Goal: Task Accomplishment & Management: Complete application form

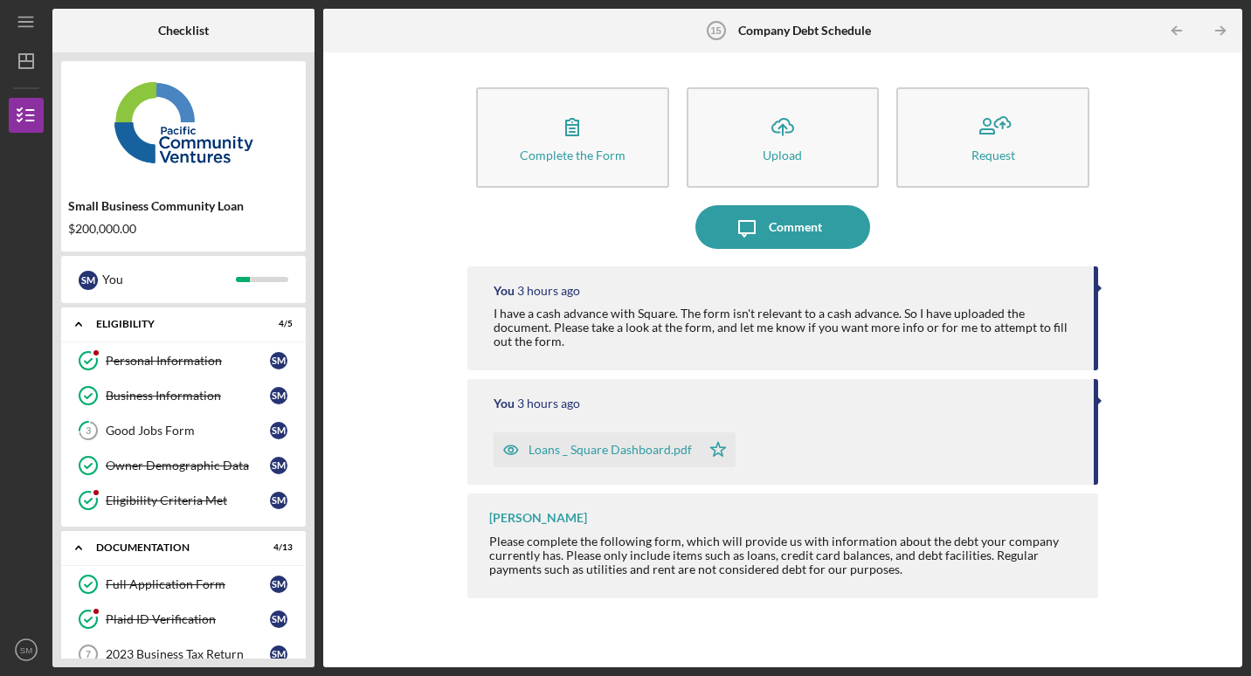
scroll to position [409, 0]
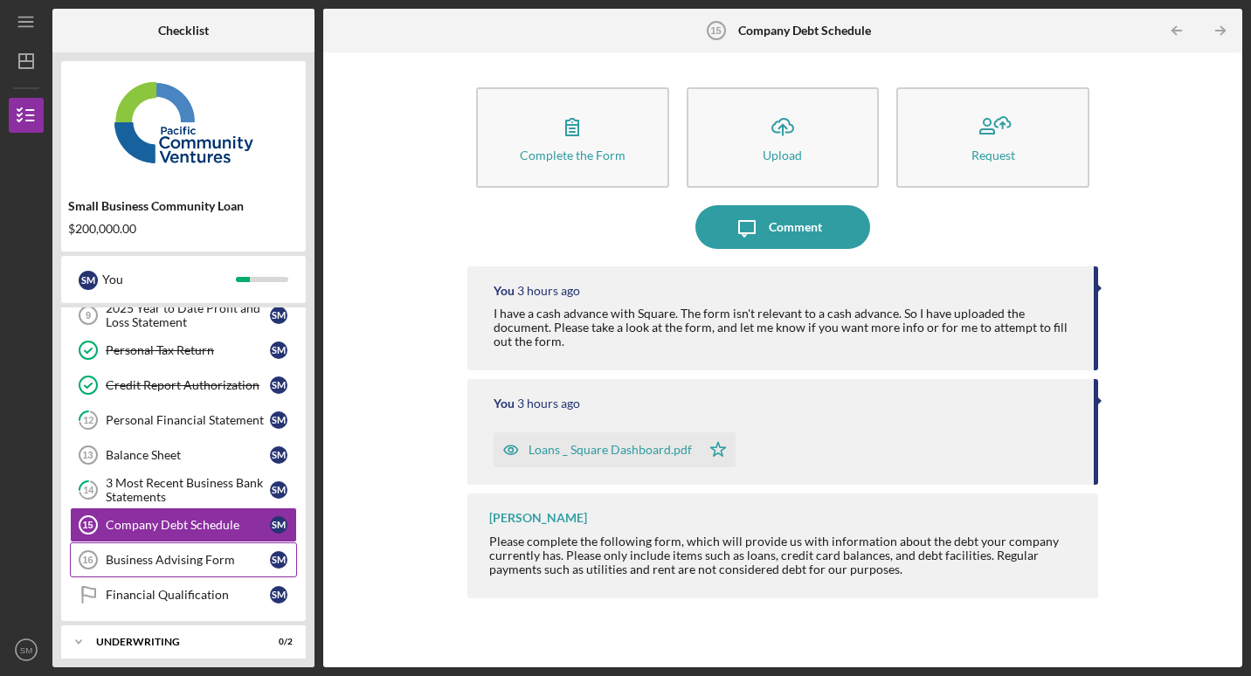
click at [167, 549] on link "Business Advising Form 16 Business Advising Form S M" at bounding box center [183, 560] width 227 height 35
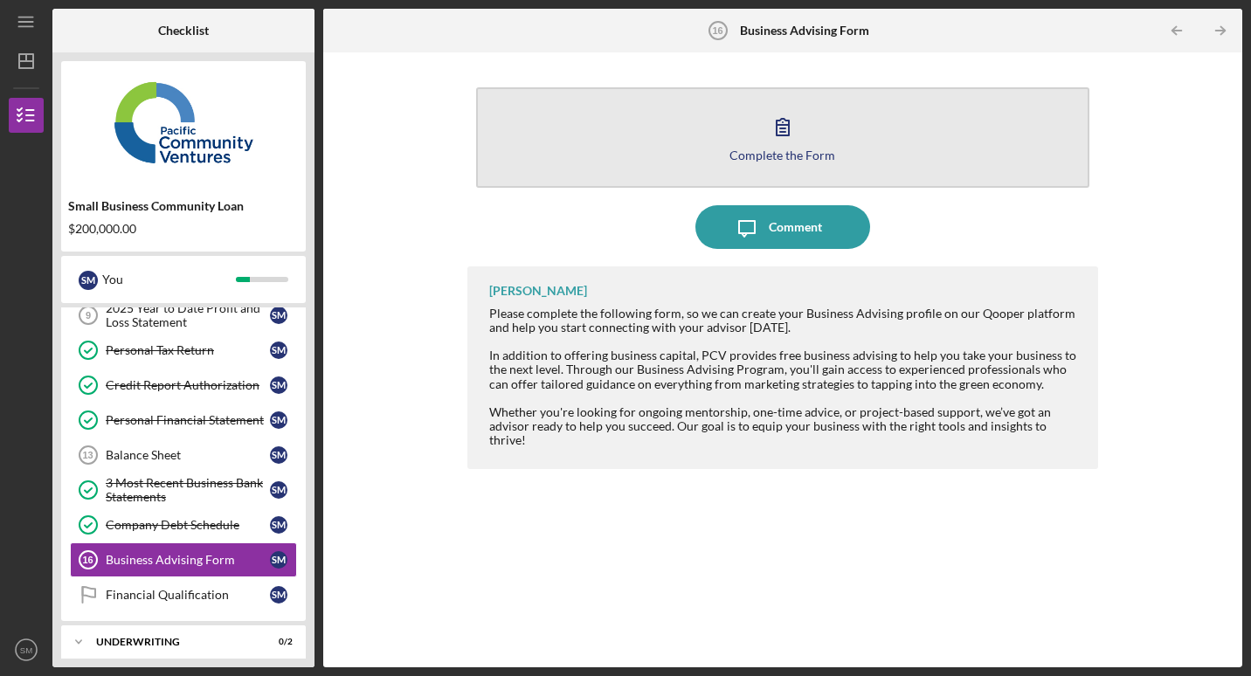
click at [785, 116] on icon "button" at bounding box center [783, 127] width 44 height 44
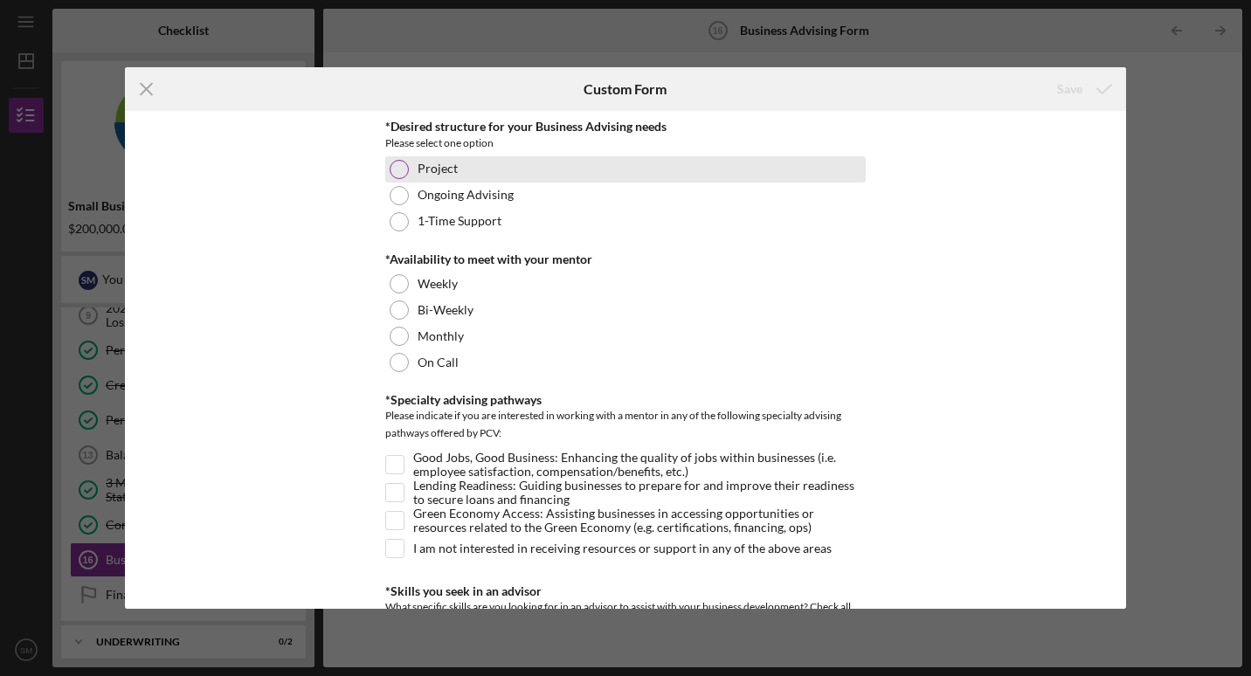
click at [398, 170] on div at bounding box center [399, 169] width 19 height 19
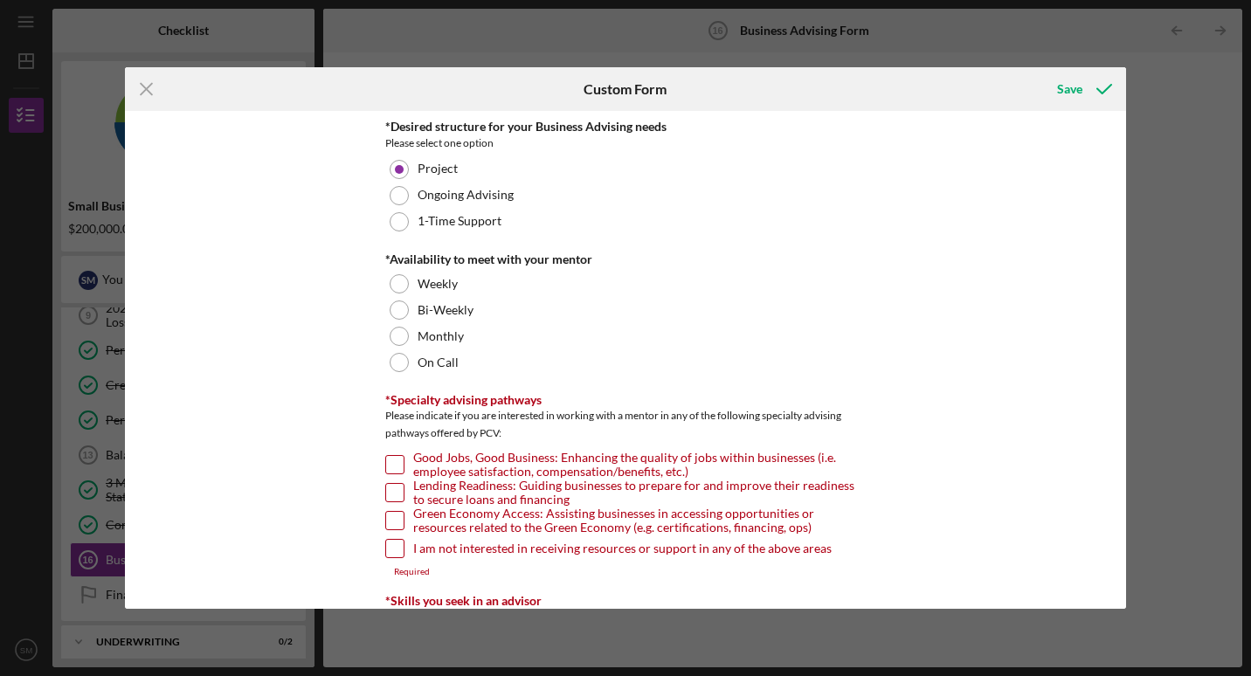
click at [390, 518] on input "Green Economy Access: Assisting businesses in accessing opportunities or resour…" at bounding box center [394, 520] width 17 height 17
checkbox input "true"
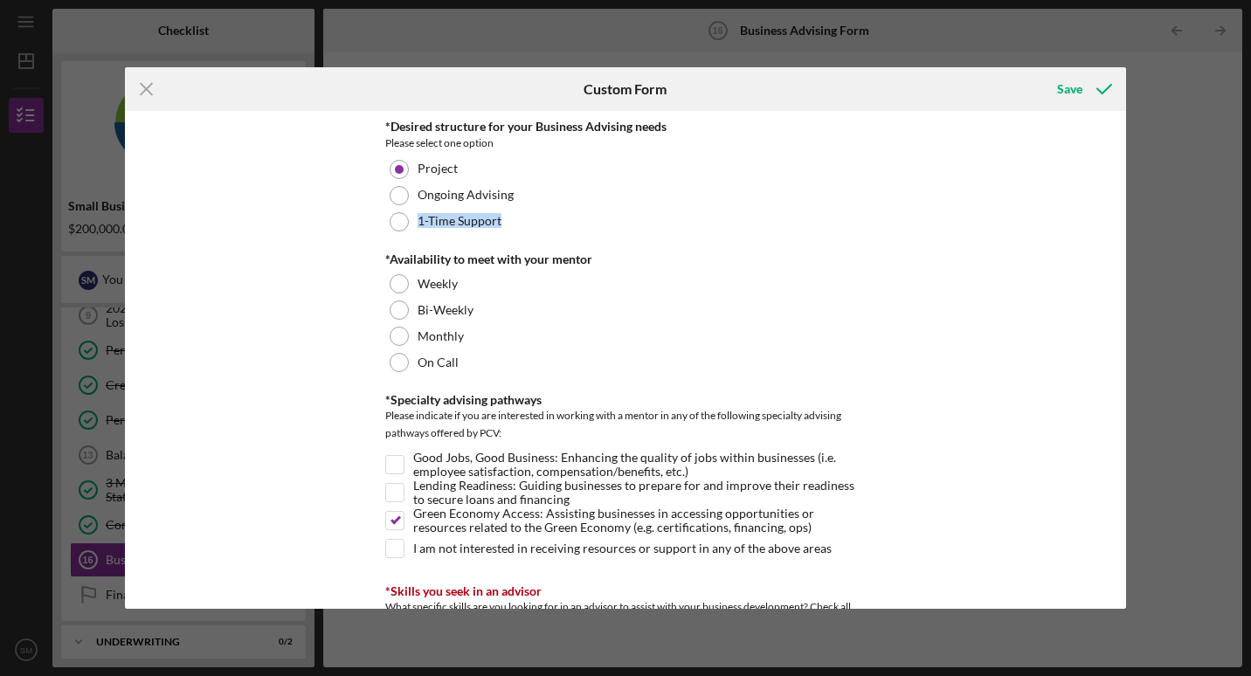
drag, startPoint x: 1120, startPoint y: 203, endPoint x: 1121, endPoint y: 222, distance: 19.2
click at [1121, 222] on div "*Desired structure for your Business Advising needs Please select one option Pr…" at bounding box center [625, 359] width 1001 height 497
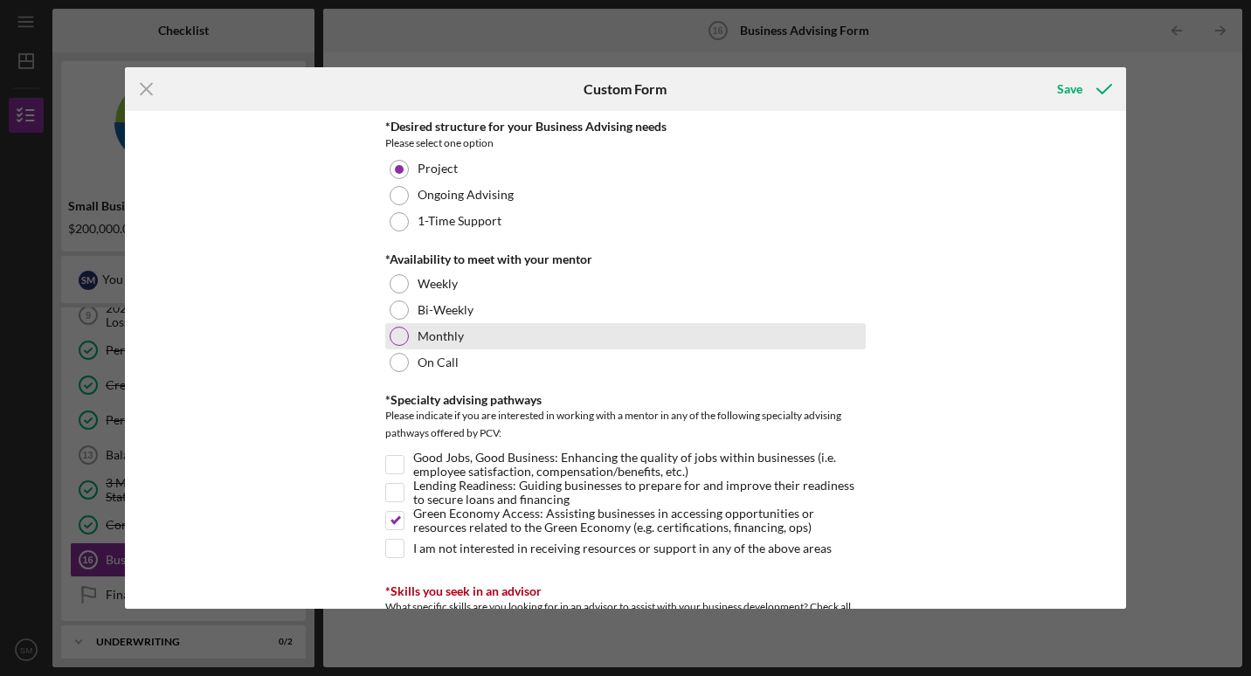
click at [395, 337] on div at bounding box center [399, 336] width 19 height 19
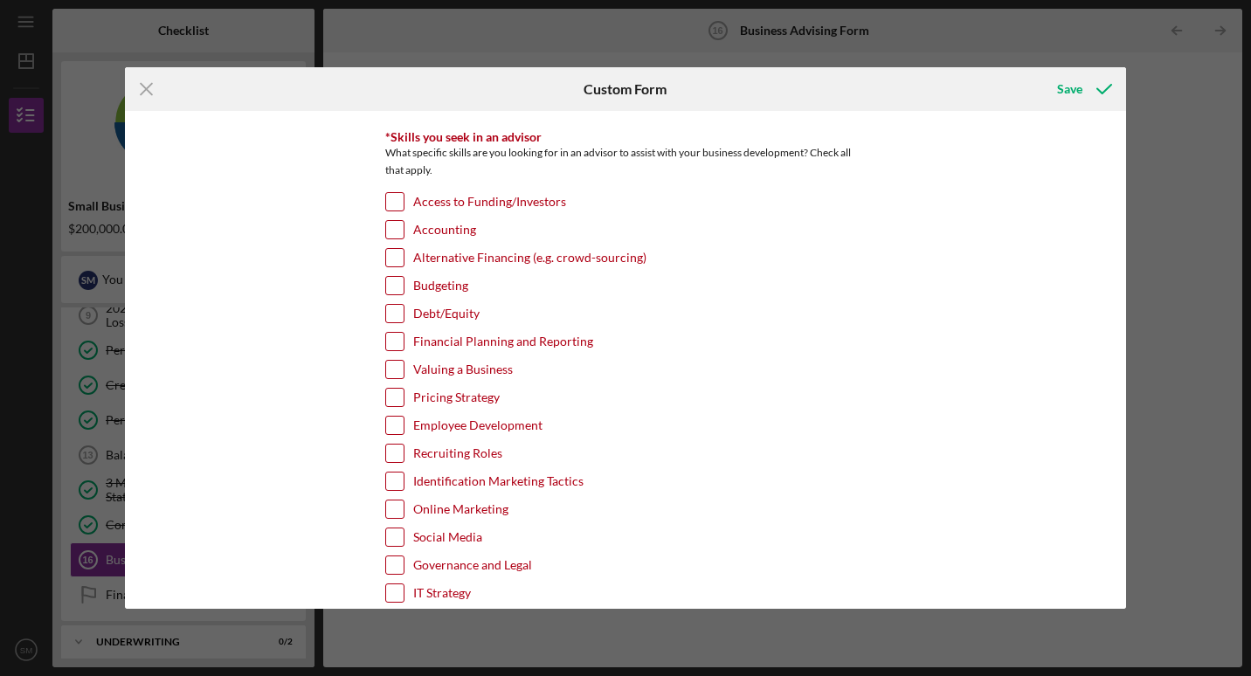
scroll to position [456, 0]
click at [389, 205] on input "Access to Funding/Investors" at bounding box center [394, 199] width 17 height 17
checkbox input "true"
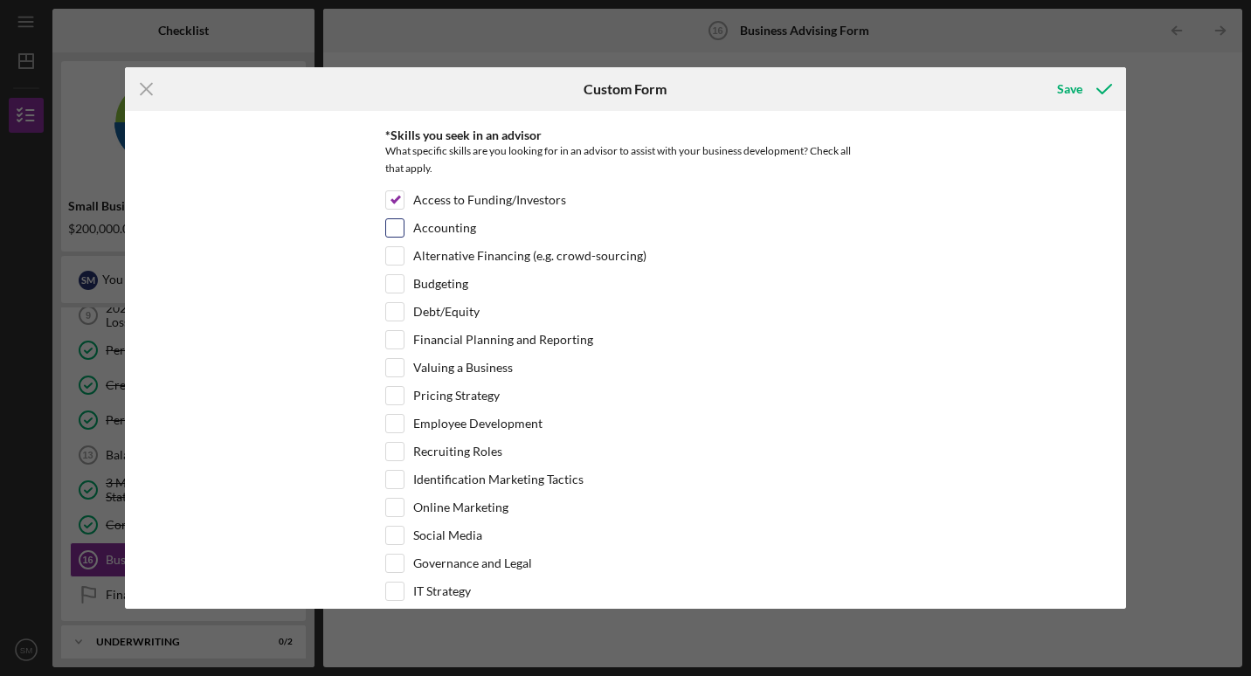
click at [392, 230] on input "Accounting" at bounding box center [394, 227] width 17 height 17
checkbox input "true"
click at [392, 255] on input "Alternative Financing (e.g. crowd-sourcing)" at bounding box center [394, 255] width 17 height 17
checkbox input "true"
click at [392, 287] on input "Budgeting" at bounding box center [394, 283] width 17 height 17
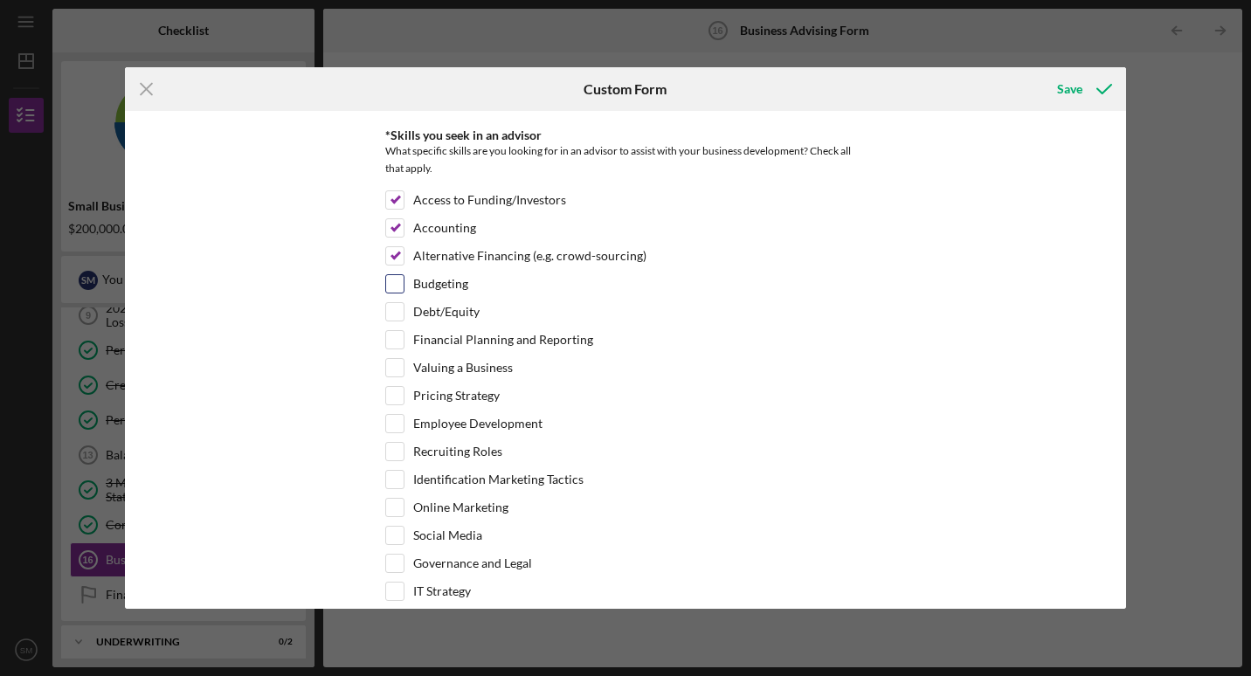
checkbox input "true"
click at [391, 320] on input "Debt/Equity" at bounding box center [394, 311] width 17 height 17
checkbox input "true"
click at [388, 397] on input "Pricing Strategy" at bounding box center [394, 395] width 17 height 17
checkbox input "true"
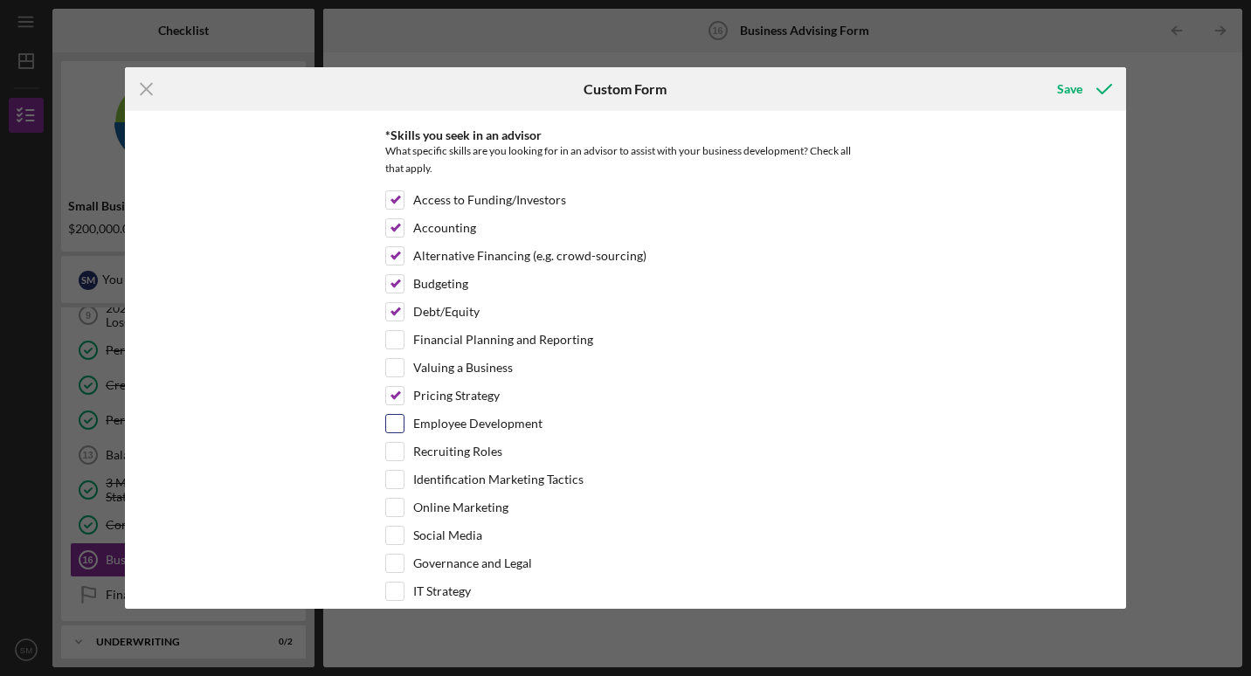
click at [391, 418] on input "Employee Development" at bounding box center [394, 423] width 17 height 17
checkbox input "true"
click at [398, 341] on input "Financial Planning and Reporting" at bounding box center [394, 339] width 17 height 17
checkbox input "true"
click at [390, 507] on input "Online Marketing" at bounding box center [394, 507] width 17 height 17
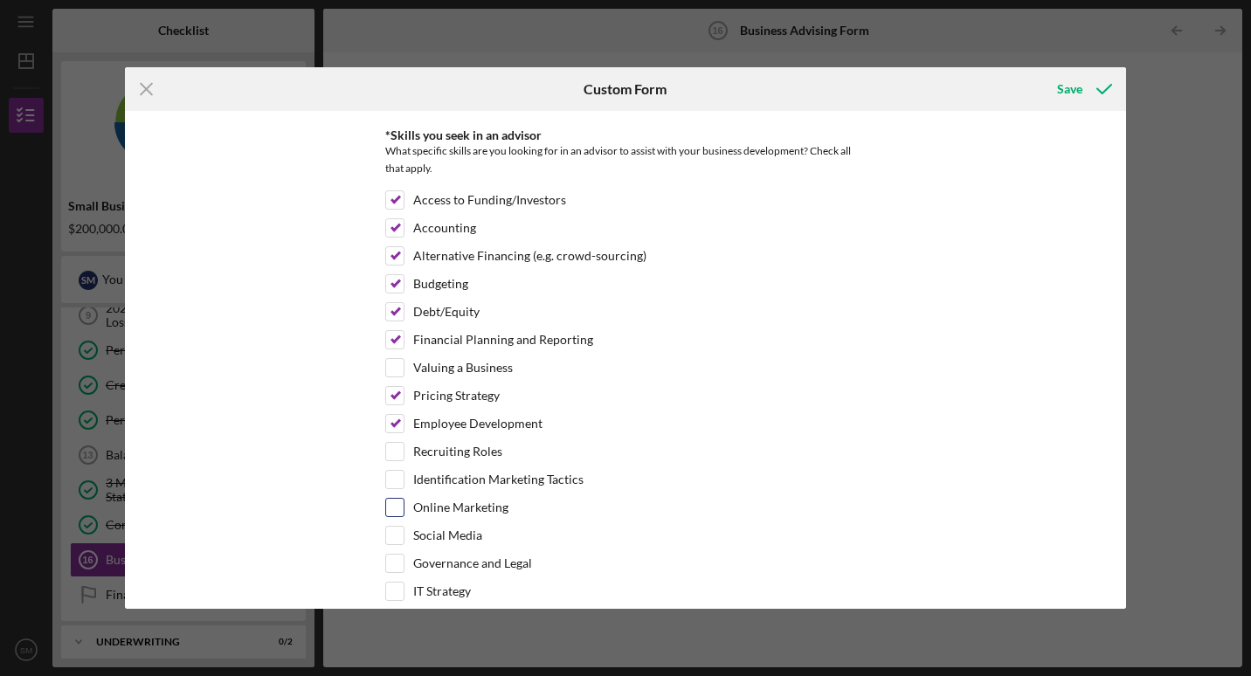
checkbox input "true"
click at [398, 542] on input "Social Media" at bounding box center [394, 535] width 17 height 17
checkbox input "true"
click at [394, 564] on input "Governance and Legal" at bounding box center [394, 563] width 17 height 17
checkbox input "true"
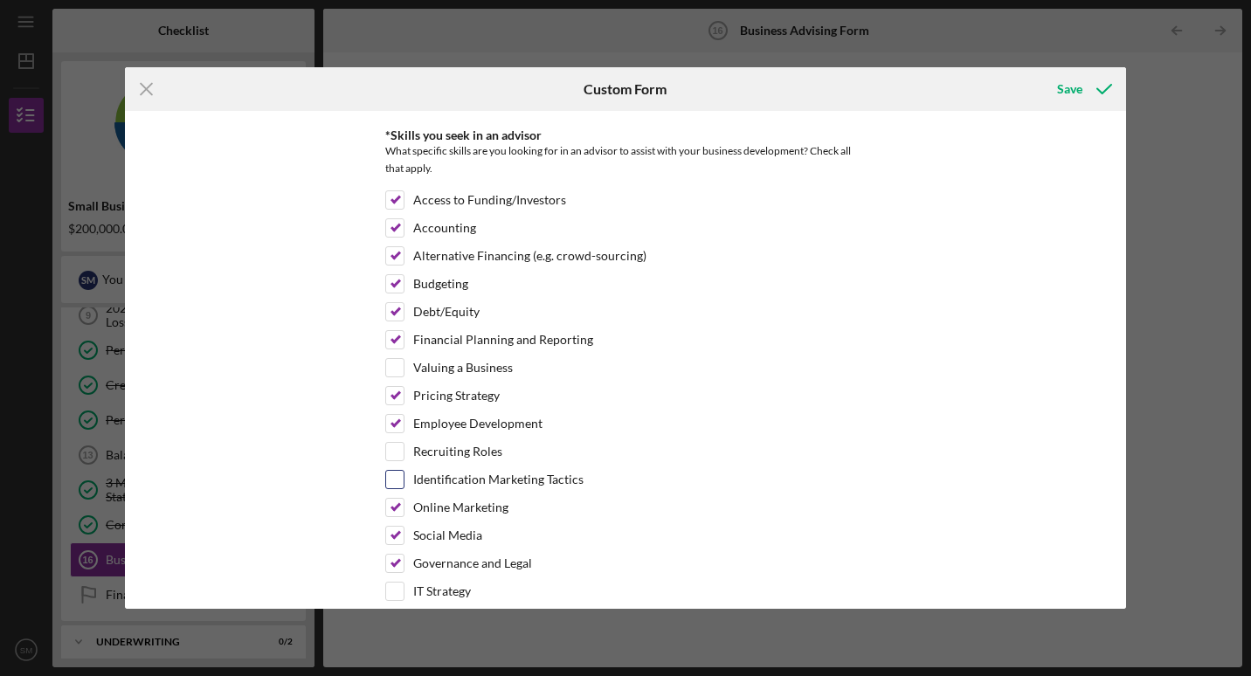
click at [396, 477] on input "Identification Marketing Tactics" at bounding box center [394, 479] width 17 height 17
checkbox input "true"
drag, startPoint x: 1119, startPoint y: 251, endPoint x: 1120, endPoint y: 351, distance: 100.5
click at [1120, 351] on div "*Desired structure for your Business Advising needs Please select one option Pr…" at bounding box center [625, 359] width 1001 height 497
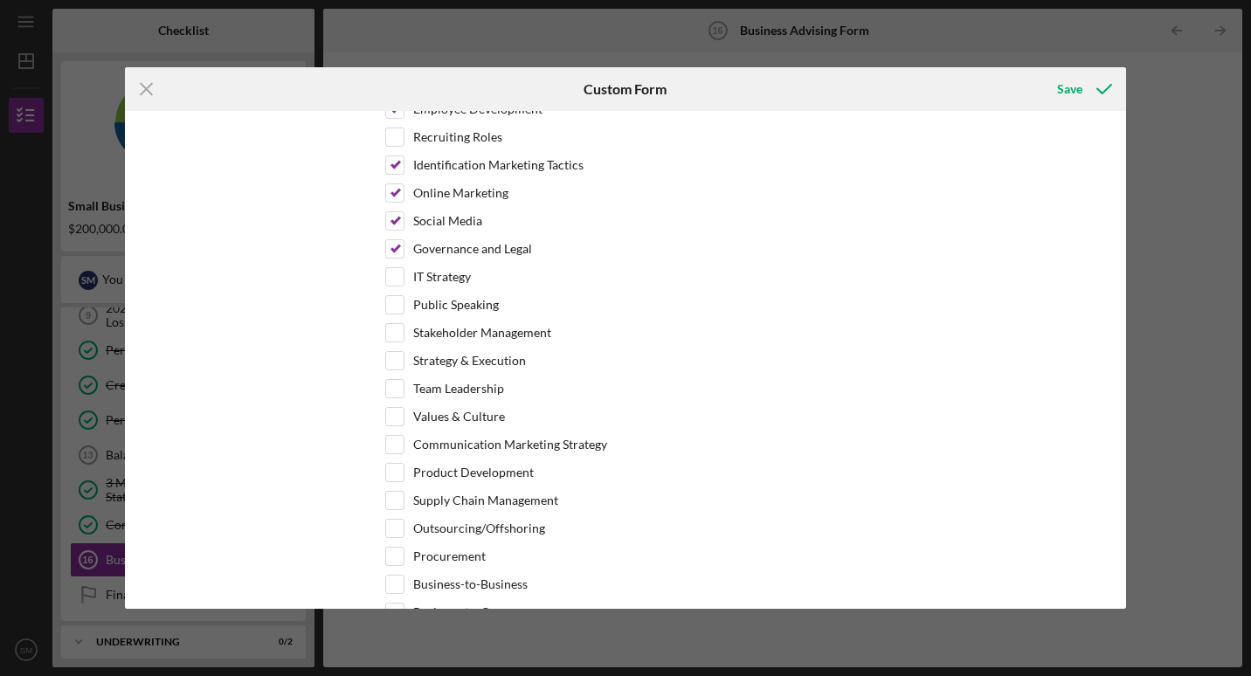
scroll to position [786, 0]
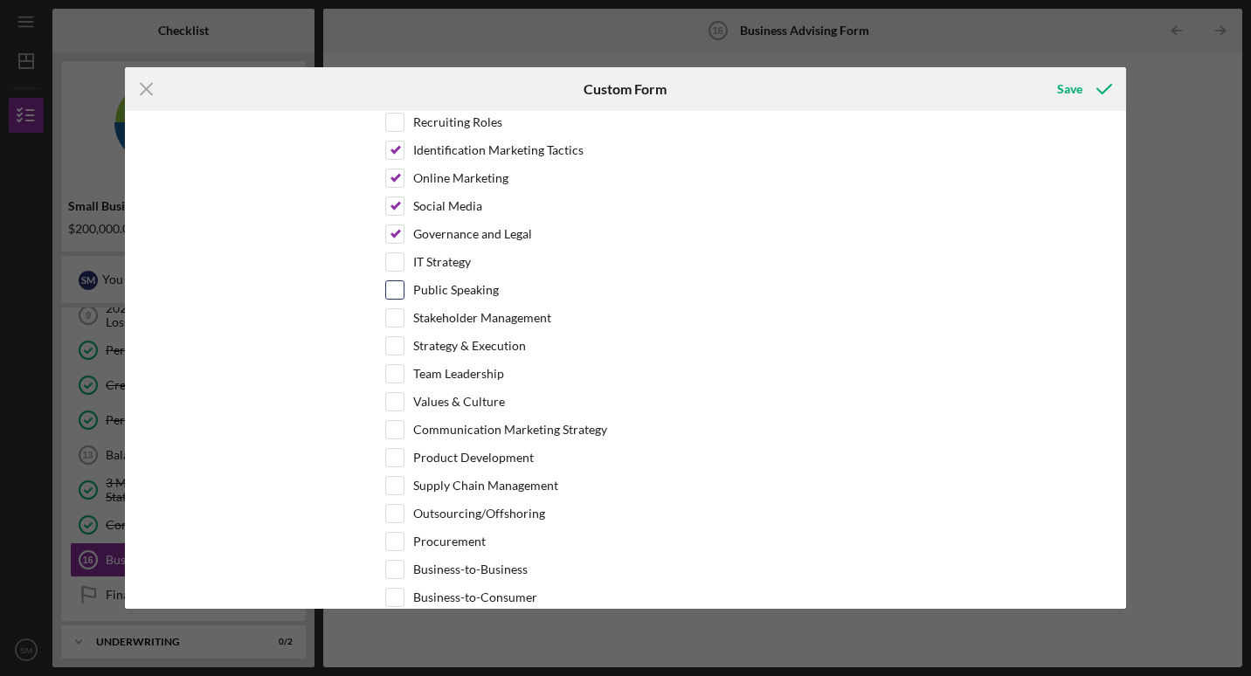
click at [399, 290] on input "Public Speaking" at bounding box center [394, 289] width 17 height 17
checkbox input "true"
click at [395, 264] on input "IT Strategy" at bounding box center [394, 261] width 17 height 17
checkbox input "true"
click at [392, 367] on input "Team Leadership" at bounding box center [394, 373] width 17 height 17
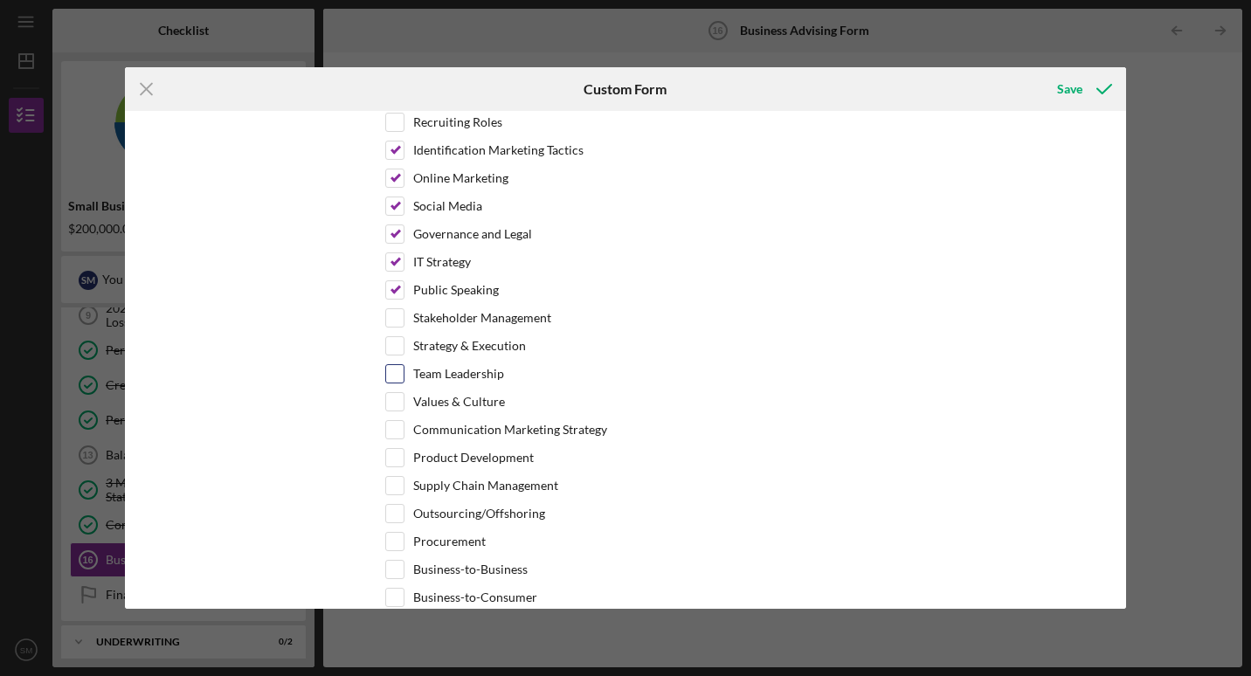
checkbox input "true"
click at [390, 344] on input "Strategy & Execution" at bounding box center [394, 345] width 17 height 17
checkbox input "true"
click at [386, 433] on input "Communication Marketing Strategy" at bounding box center [394, 429] width 17 height 17
checkbox input "true"
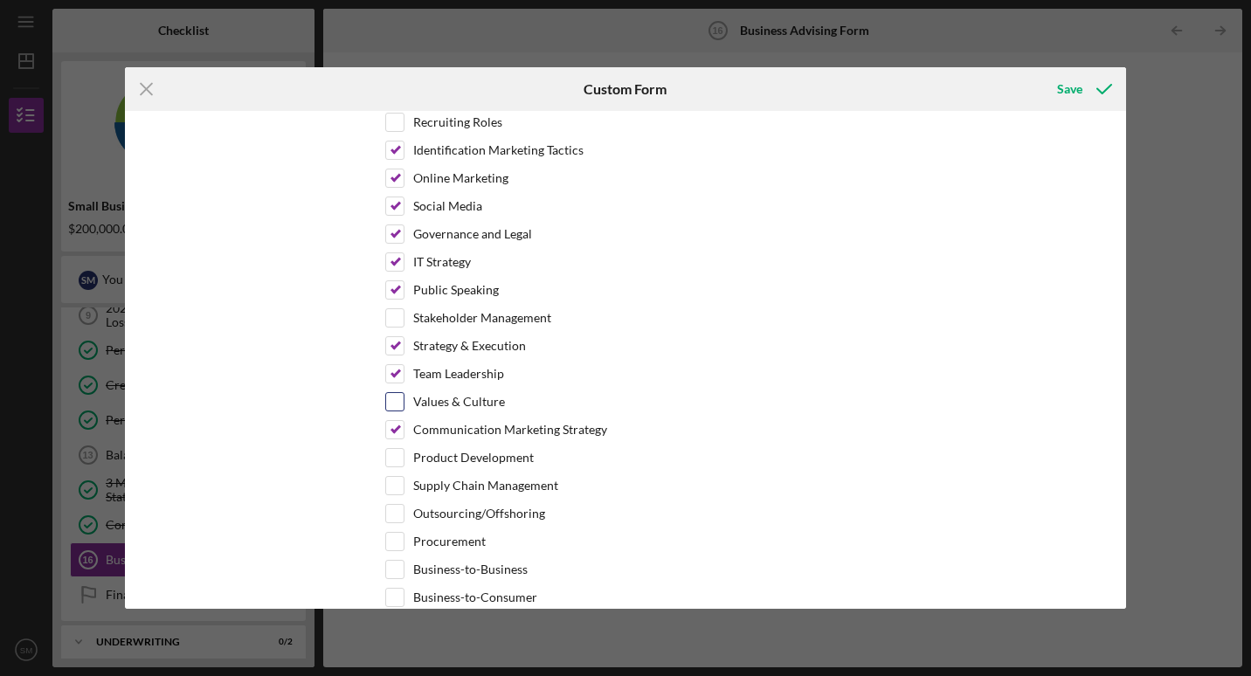
click at [391, 404] on input "Values & Culture" at bounding box center [394, 401] width 17 height 17
checkbox input "true"
click at [390, 452] on input "Product Development" at bounding box center [394, 457] width 17 height 17
checkbox input "true"
click at [397, 512] on input "Outsourcing/Offshoring" at bounding box center [394, 513] width 17 height 17
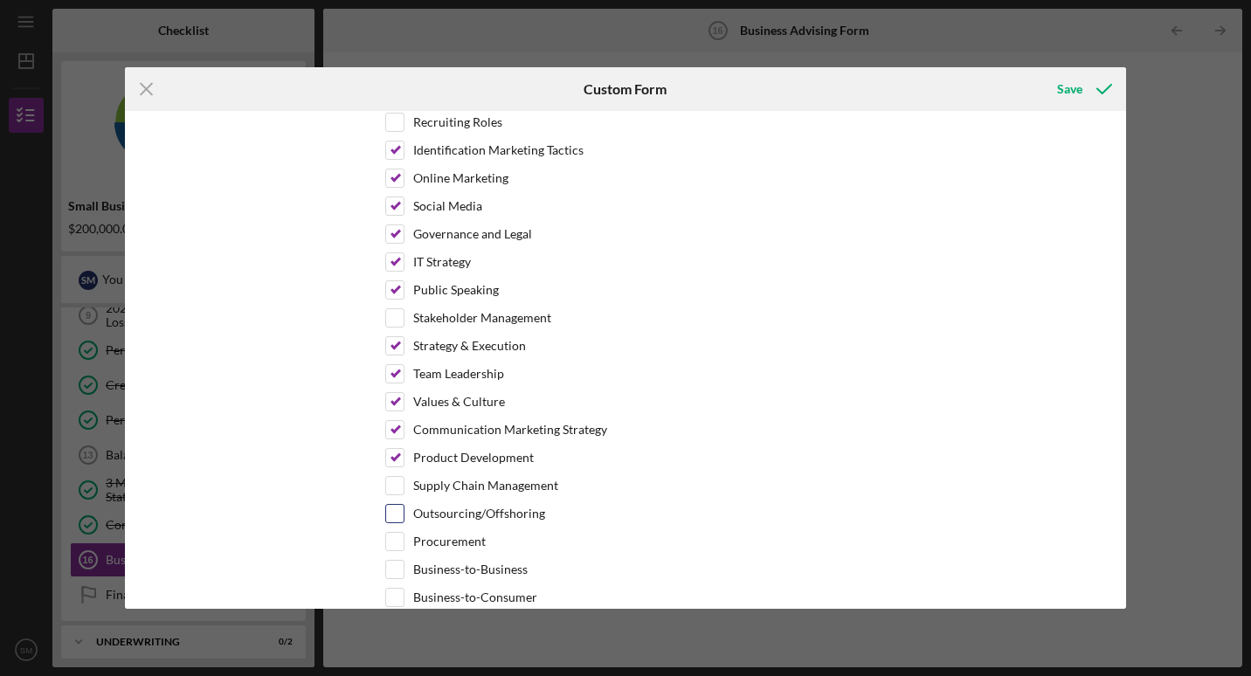
checkbox input "true"
click at [397, 489] on input "Supply Chain Management" at bounding box center [394, 485] width 17 height 17
checkbox input "true"
click at [395, 566] on input "Business-to-Business" at bounding box center [394, 569] width 17 height 17
checkbox input "true"
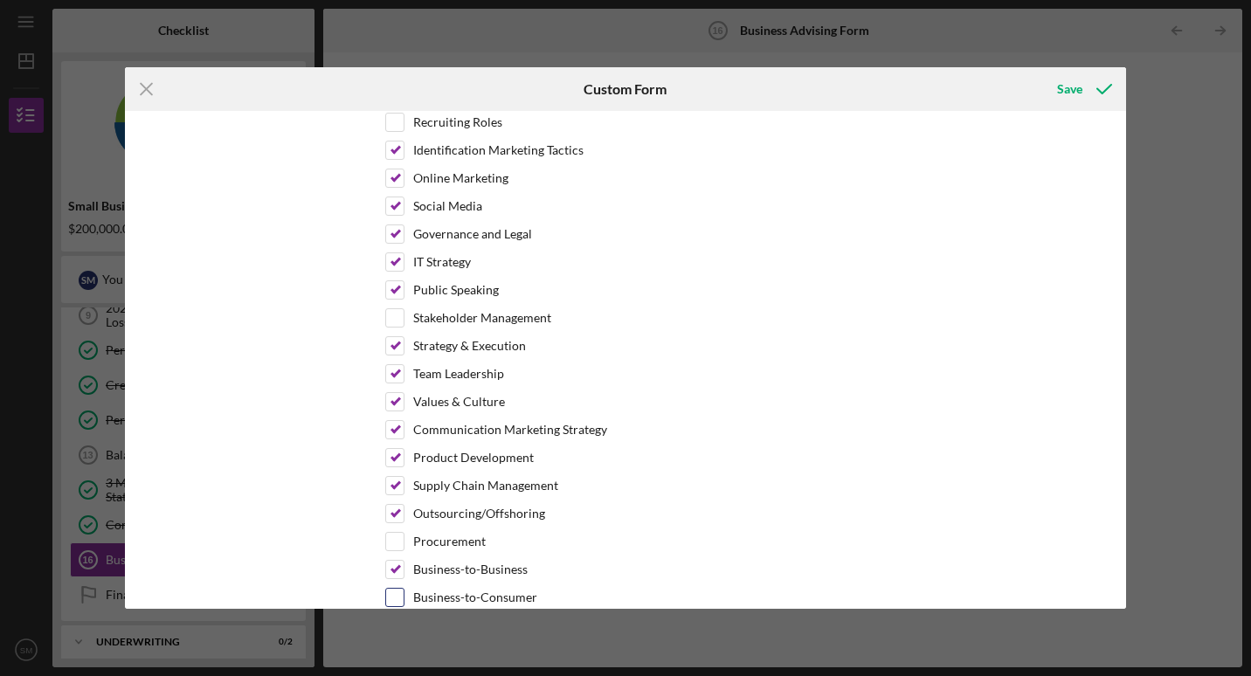
click at [393, 592] on input "Business-to-Consumer" at bounding box center [394, 597] width 17 height 17
checkbox input "true"
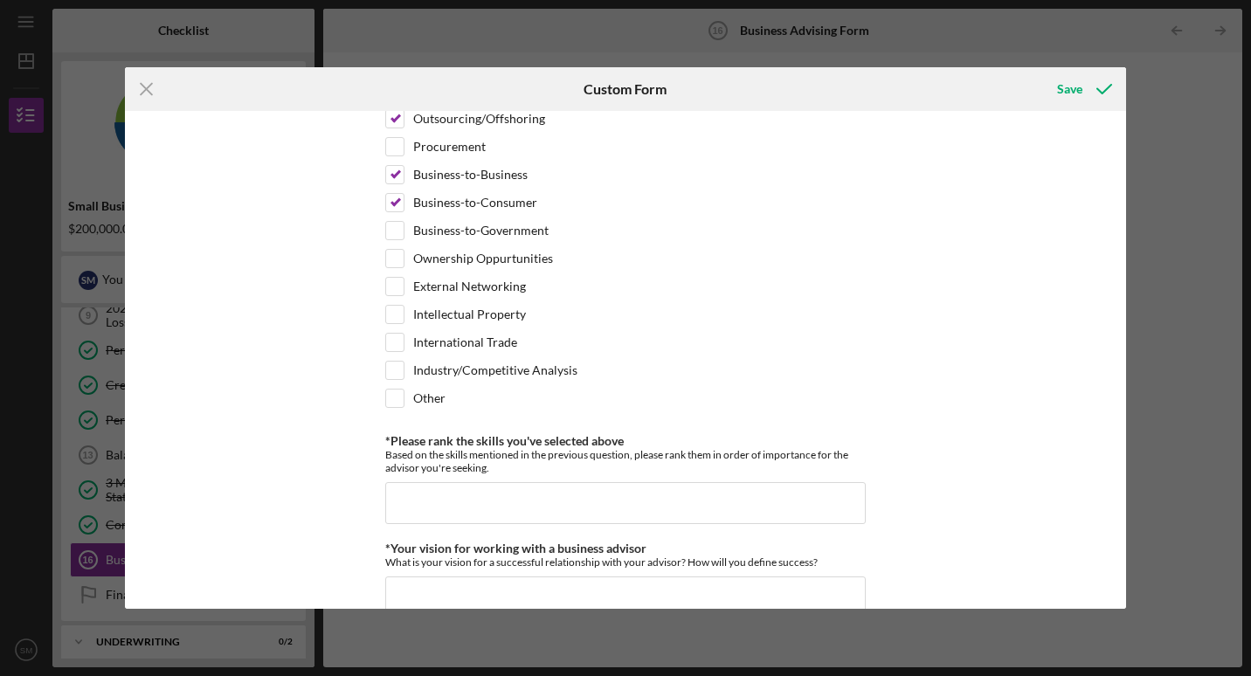
scroll to position [1195, 0]
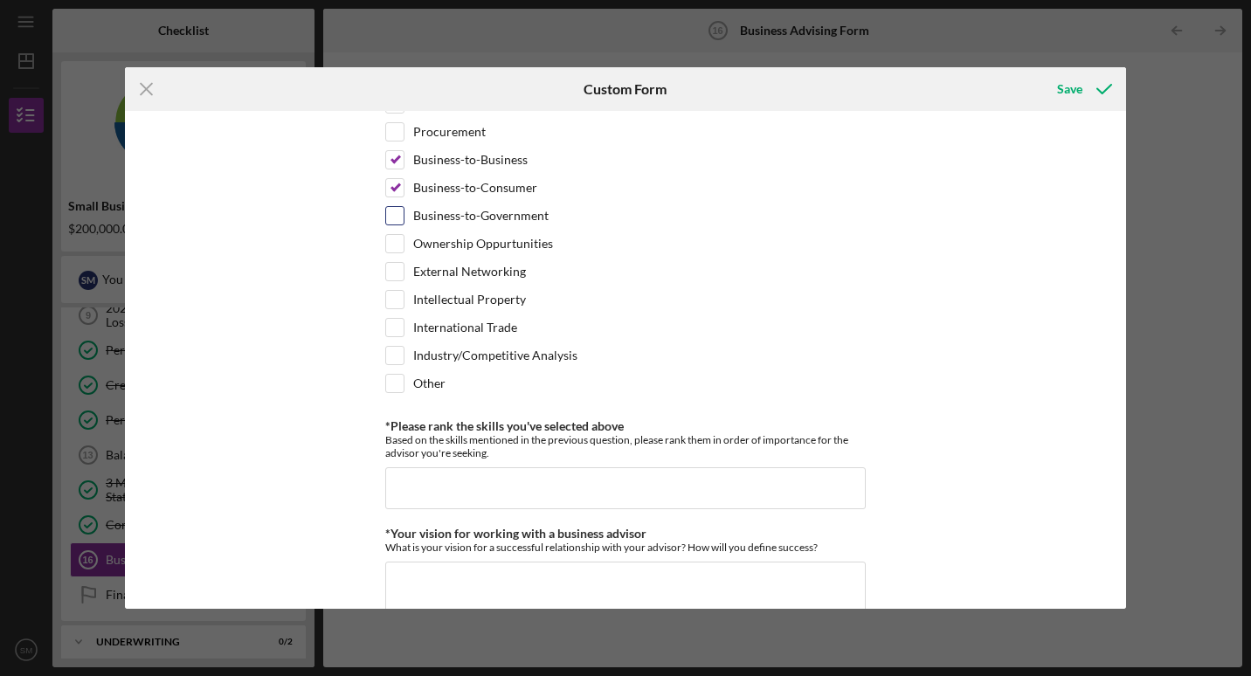
click at [393, 210] on input "Business-to-Government" at bounding box center [394, 215] width 17 height 17
checkbox input "true"
click at [394, 245] on input "Ownership Oppurtunities" at bounding box center [394, 243] width 17 height 17
checkbox input "true"
click at [386, 329] on input "International Trade" at bounding box center [394, 327] width 17 height 17
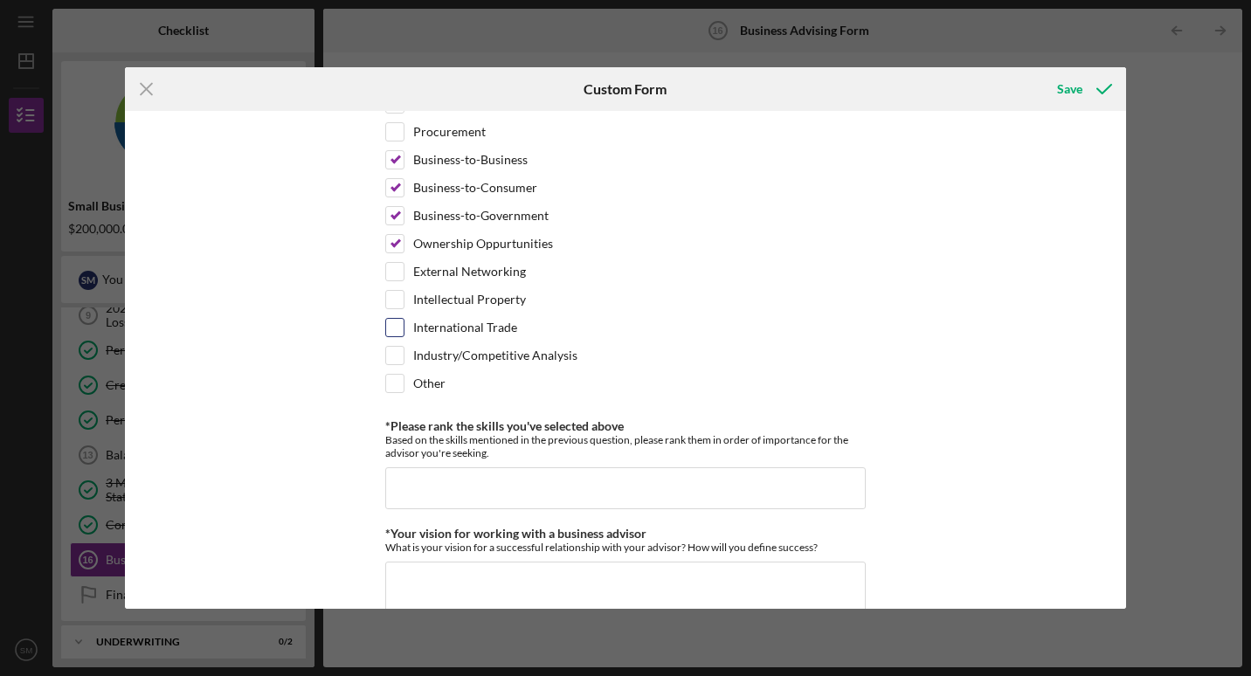
checkbox input "true"
click at [396, 482] on input "*Please rank the skills you've selected above" at bounding box center [625, 489] width 481 height 42
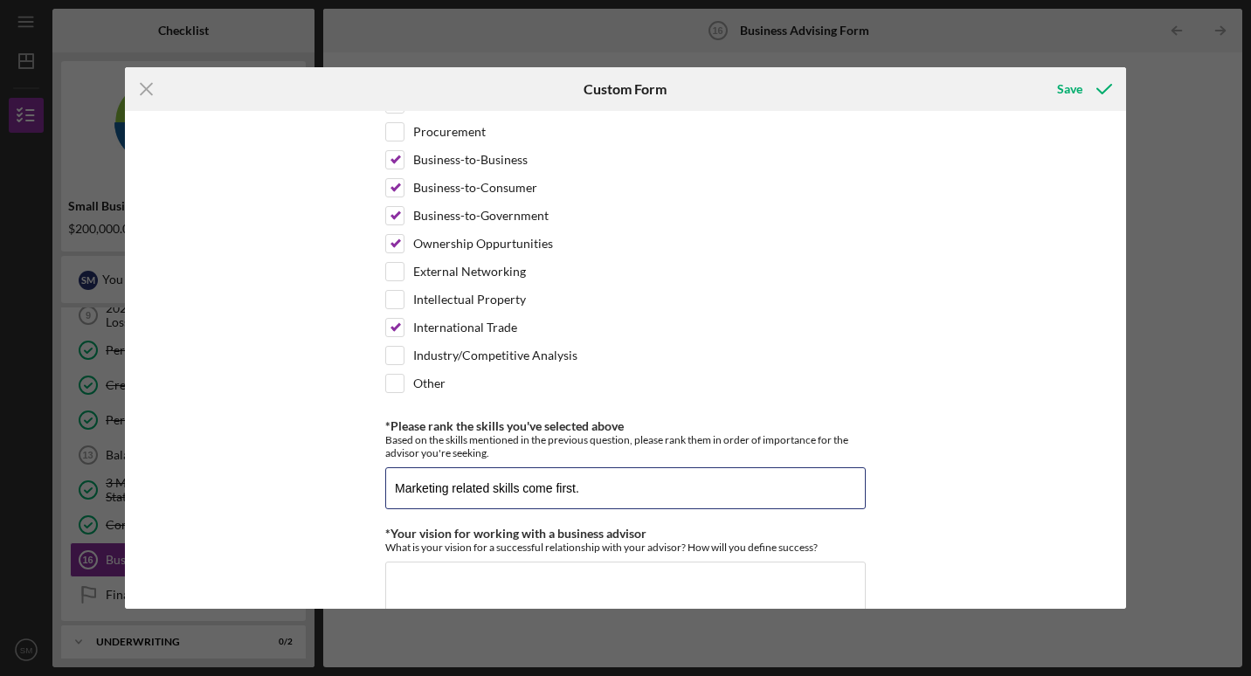
type input "Marketing related skills come first."
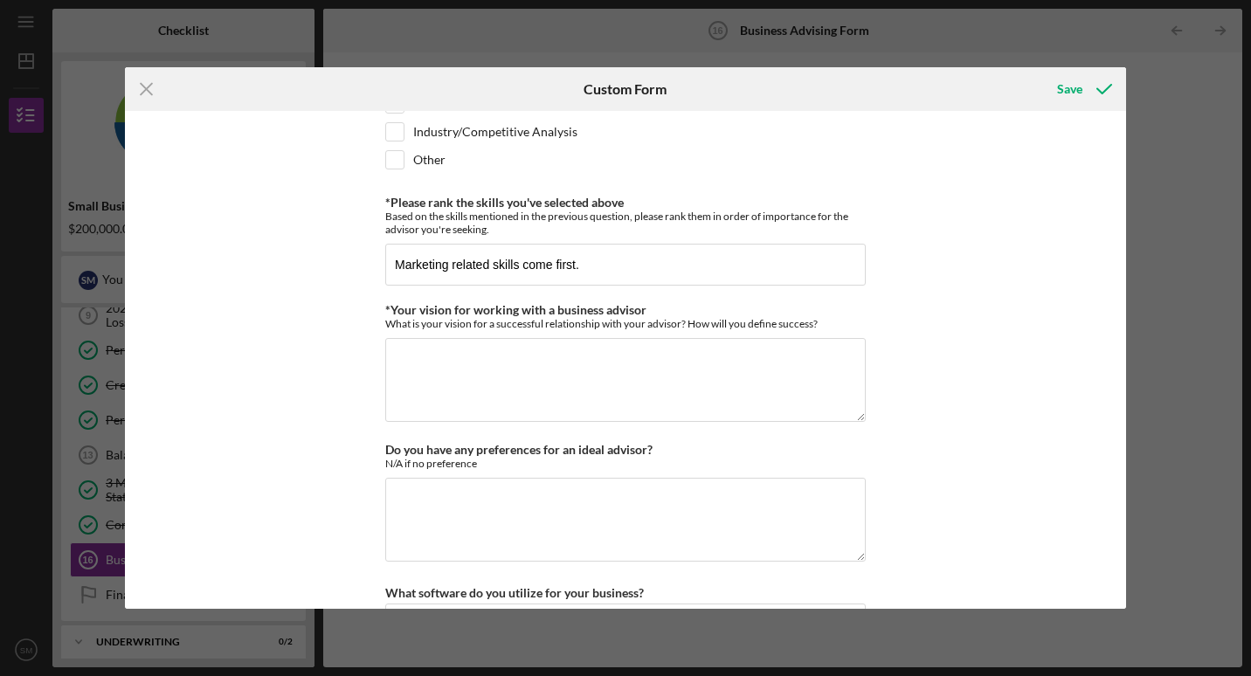
scroll to position [1451, 0]
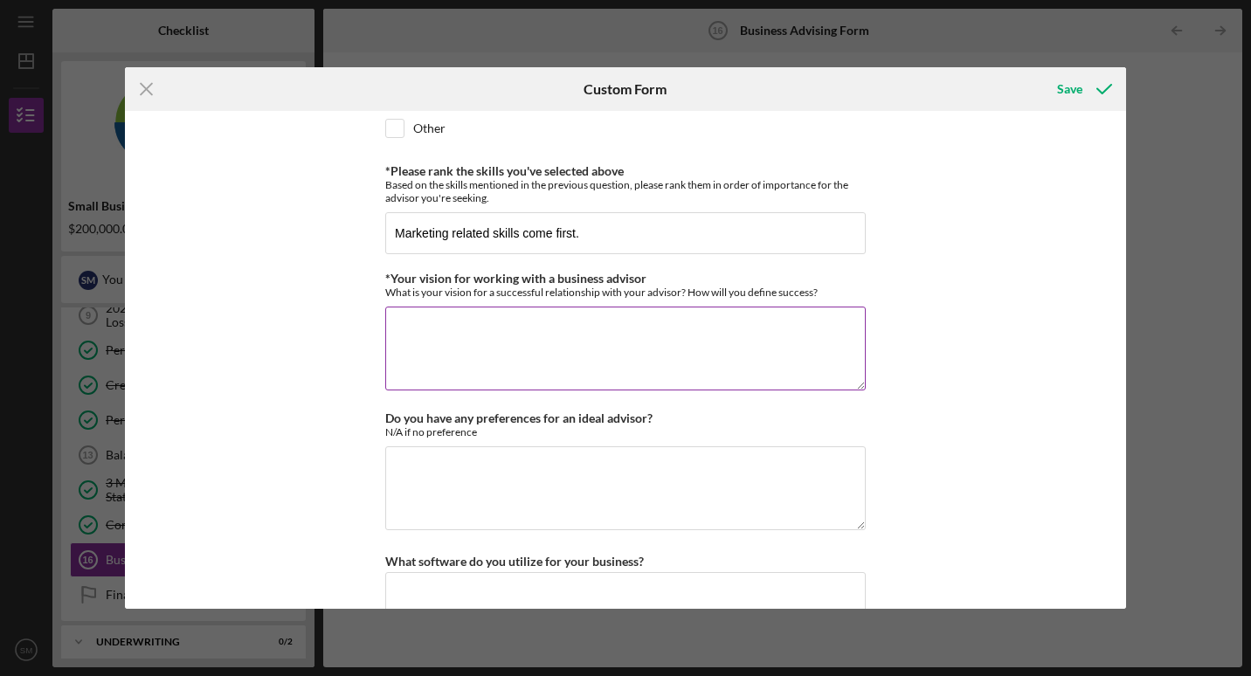
click at [533, 340] on textarea "*Your vision for working with a business advisor" at bounding box center [625, 349] width 481 height 84
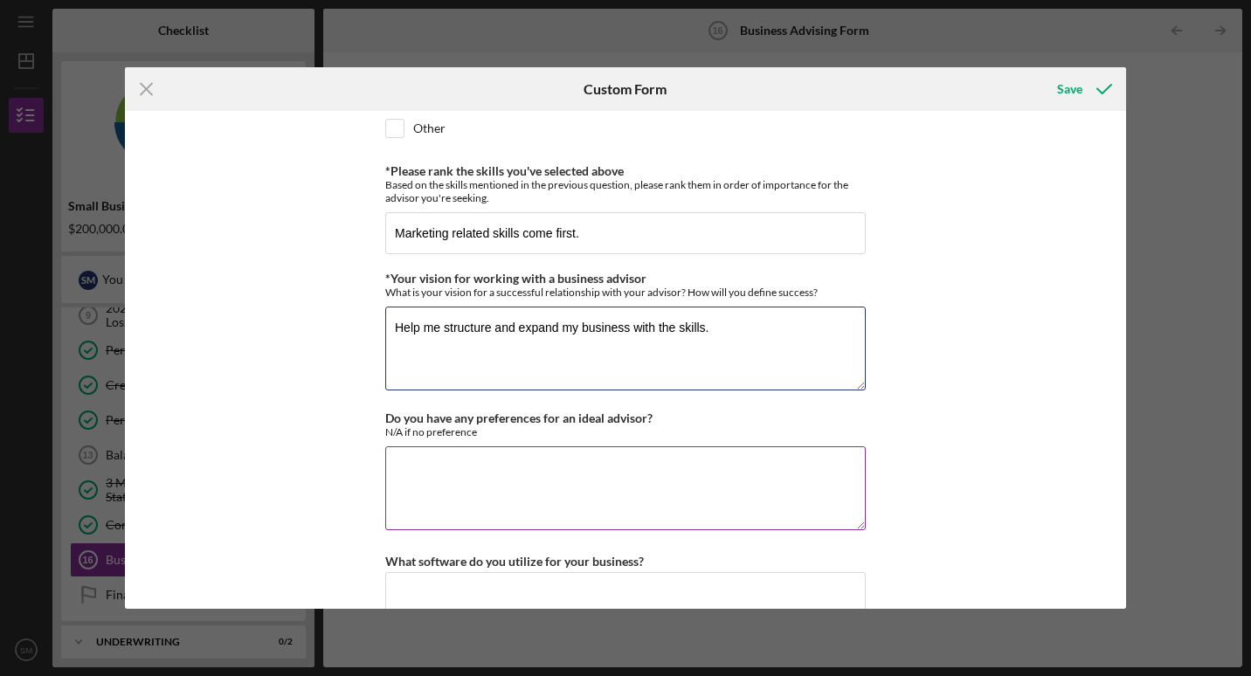
type textarea "Help me structure and expand my business with the skills."
click at [587, 482] on textarea "Do you have any preferences for an ideal advisor?" at bounding box center [625, 489] width 481 height 84
type textarea "N"
type textarea "preferably someone that follows trends."
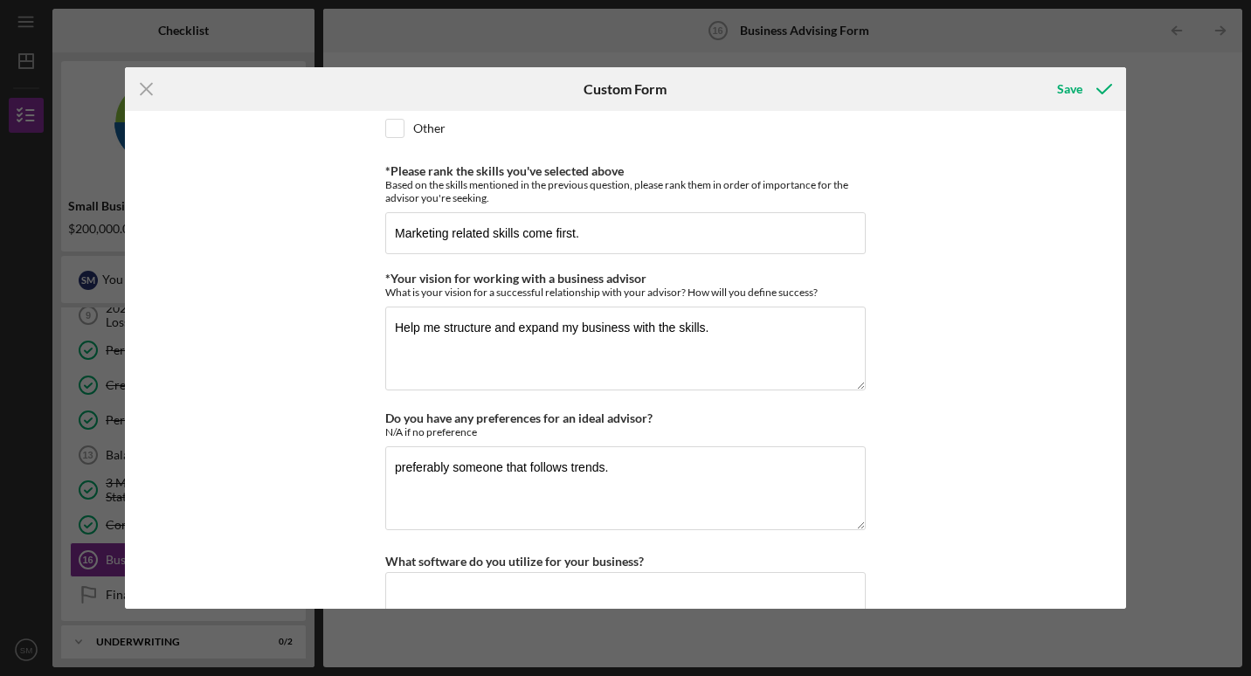
scroll to position [1576, 0]
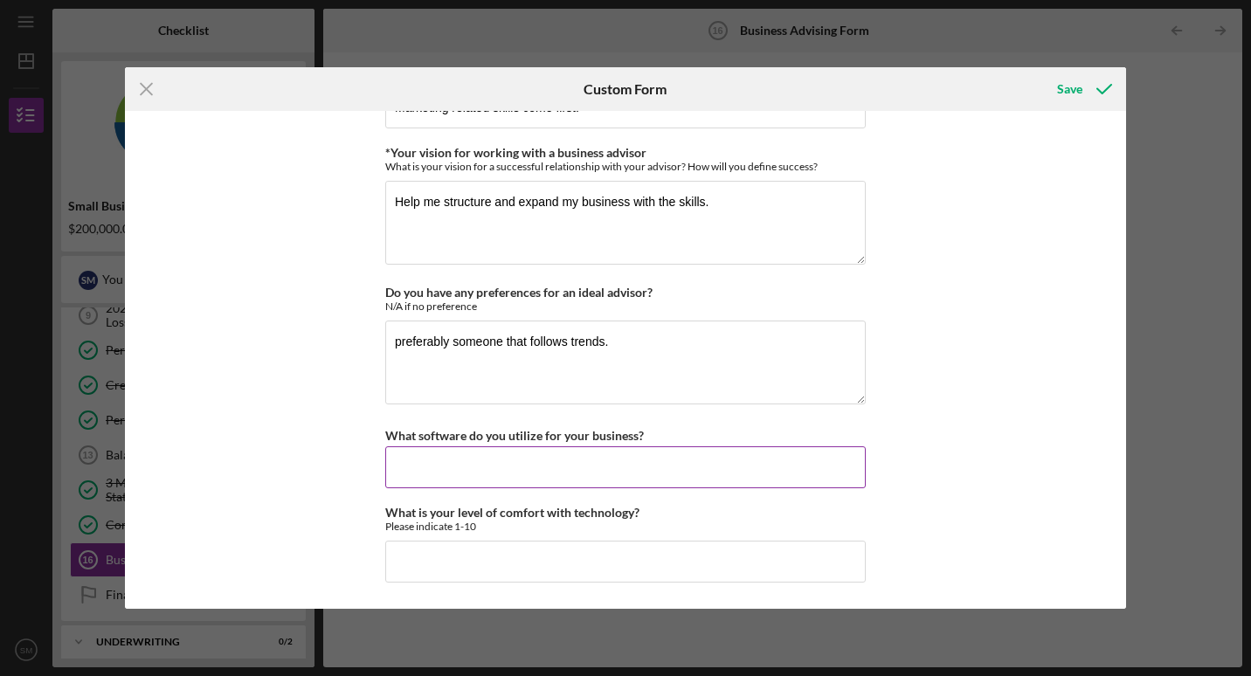
click at [451, 476] on input "What software do you utilize for your business?" at bounding box center [625, 468] width 481 height 42
click at [419, 457] on input "What software do you utilize for your business?" at bounding box center [625, 468] width 481 height 42
type input "I"
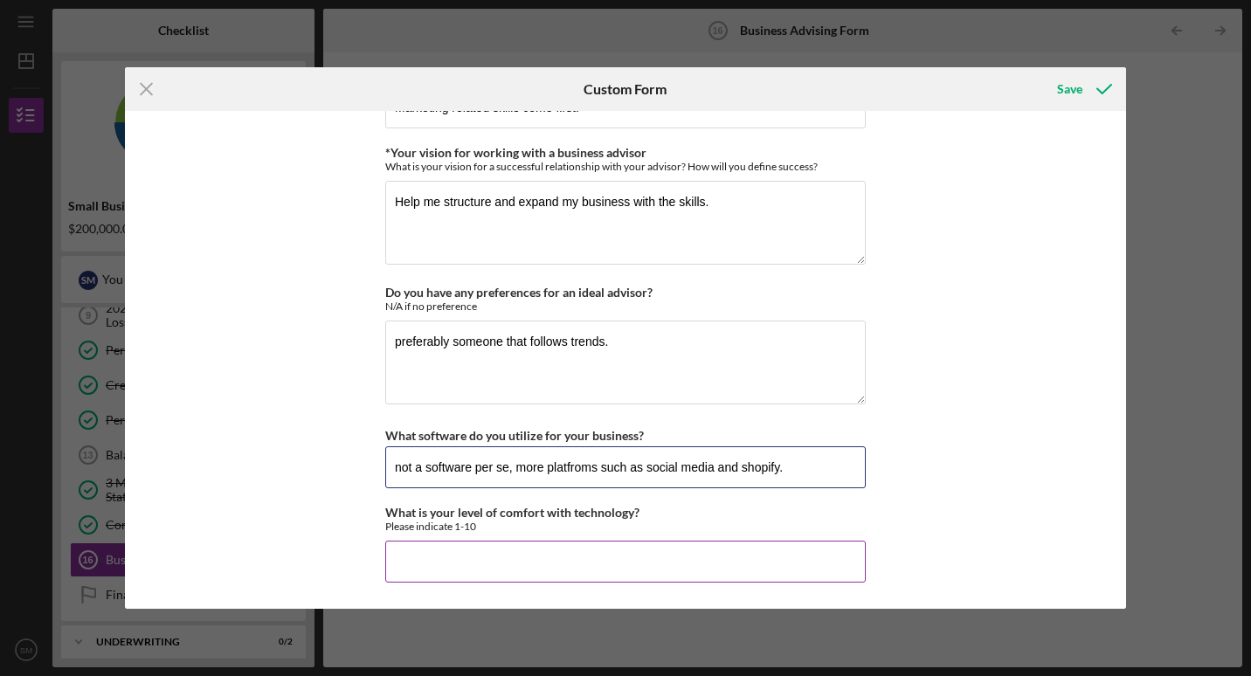
type input "not a software per se, more platfroms such as social media and shopify."
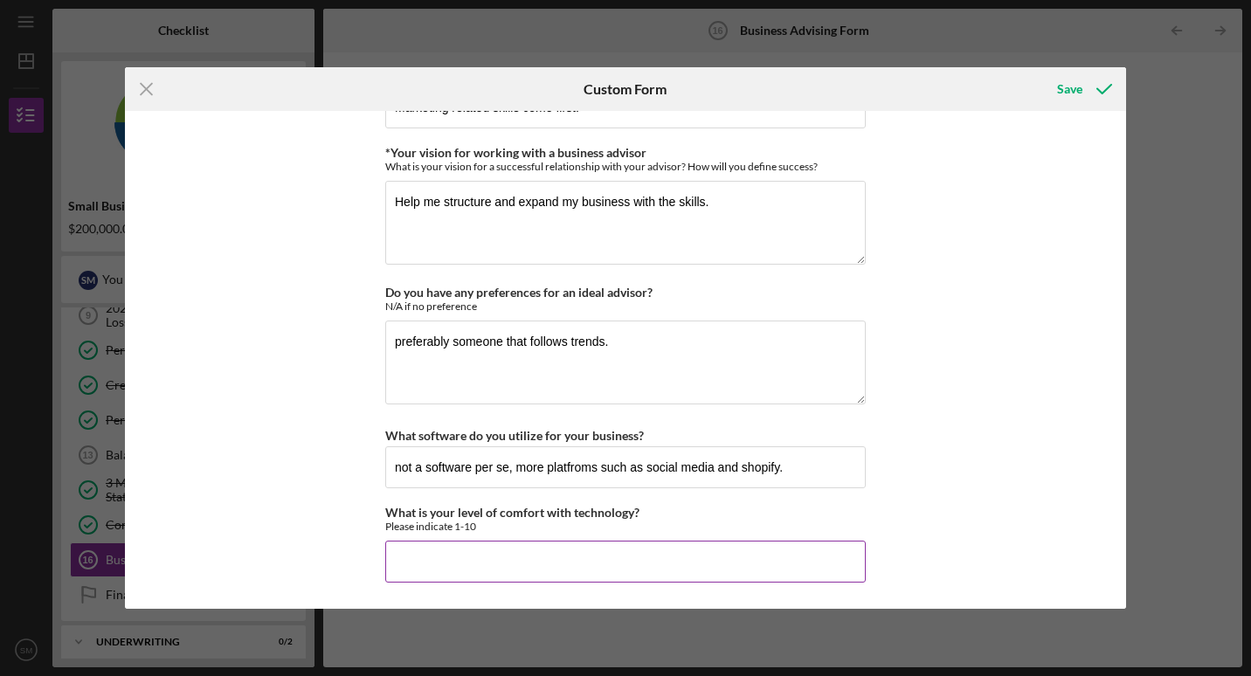
click at [424, 550] on input "What is your level of comfort with technology?" at bounding box center [625, 562] width 481 height 42
type input "8"
click at [1083, 92] on icon "submit" at bounding box center [1105, 89] width 44 height 44
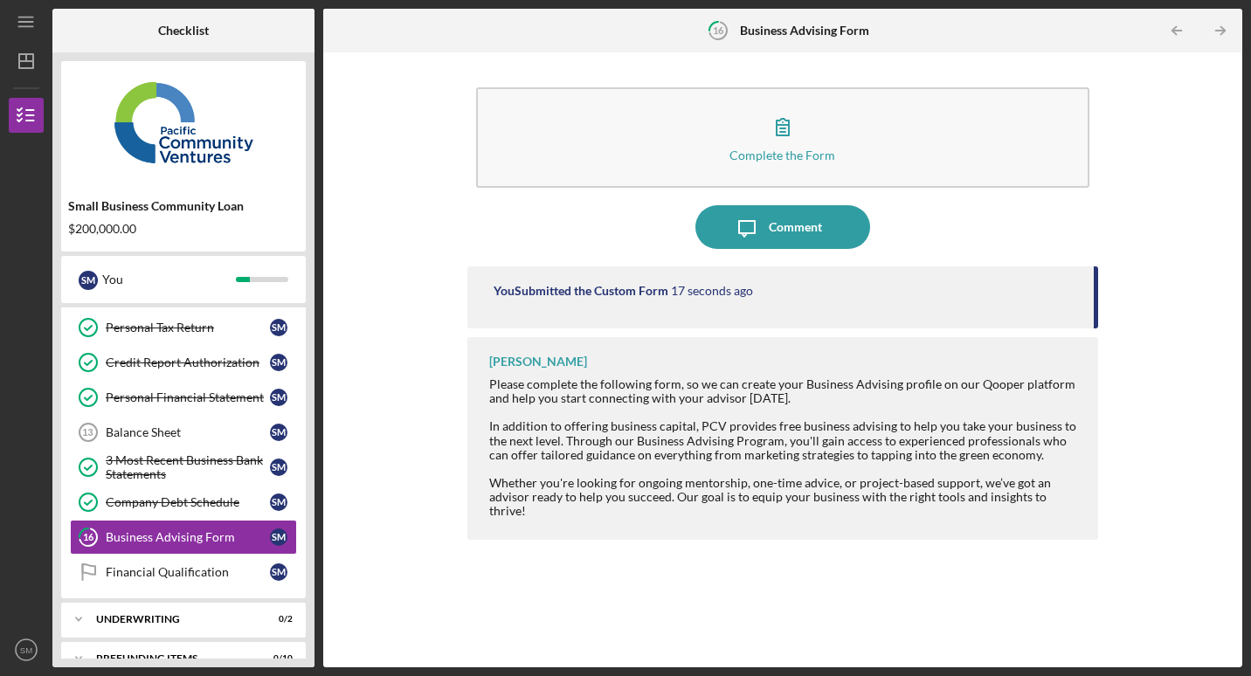
scroll to position [459, 0]
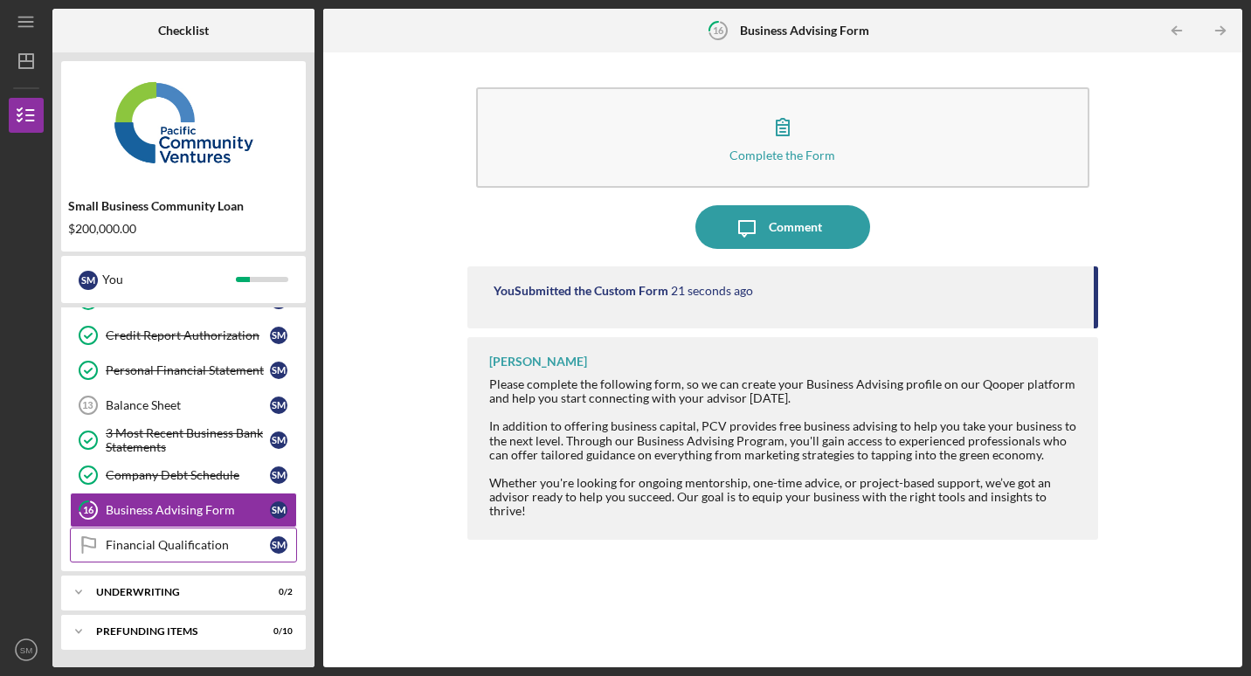
click at [183, 536] on link "Financial Qualification Financial Qualification S M" at bounding box center [183, 545] width 227 height 35
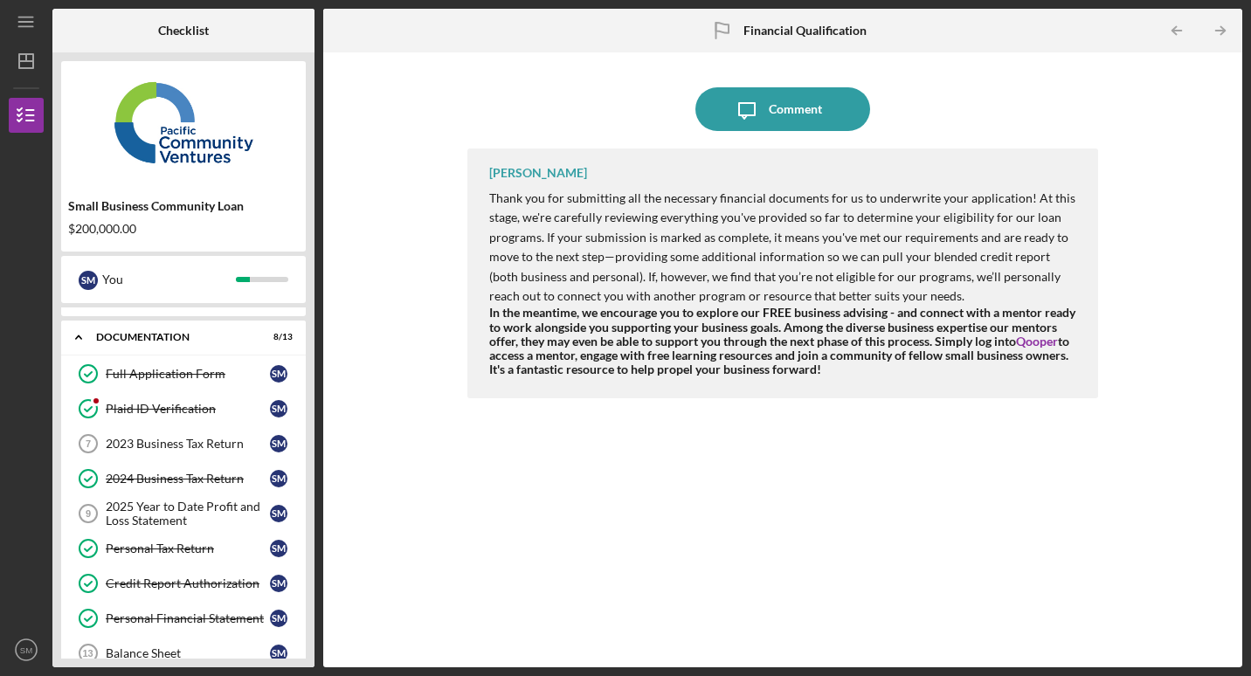
scroll to position [227, 0]
